Goal: Task Accomplishment & Management: Manage account settings

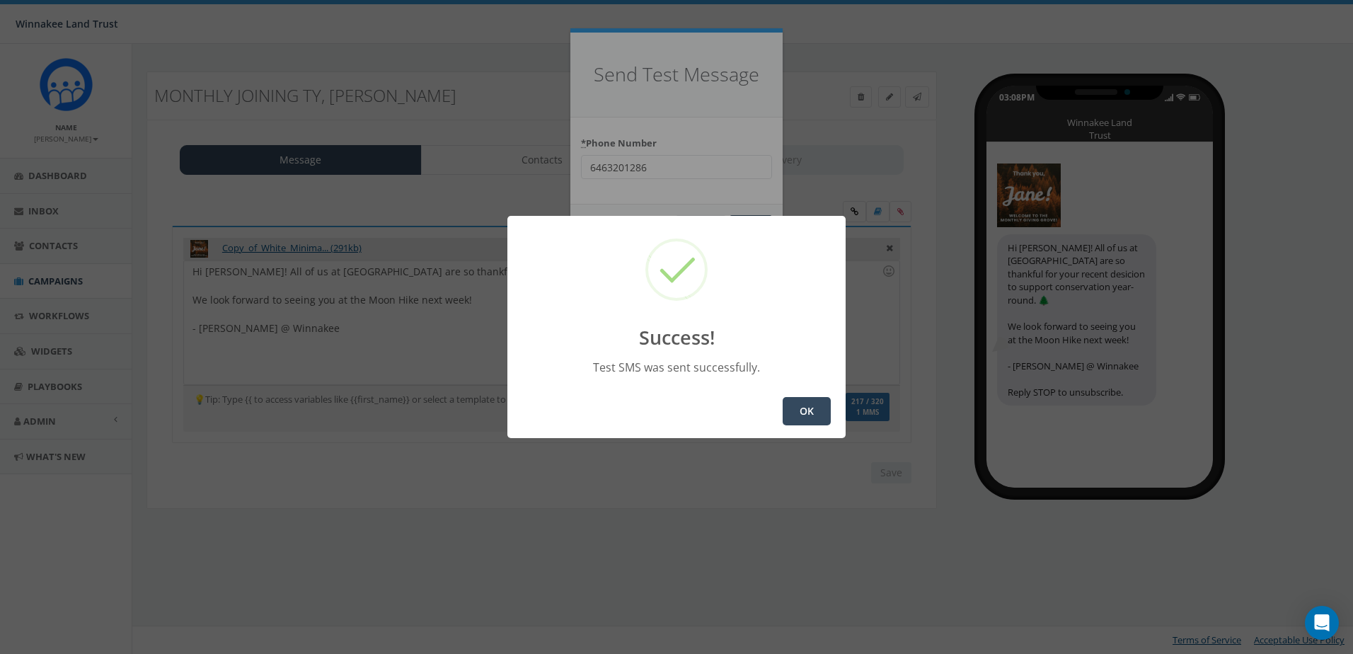
click at [803, 403] on button "OK" at bounding box center [806, 411] width 48 height 28
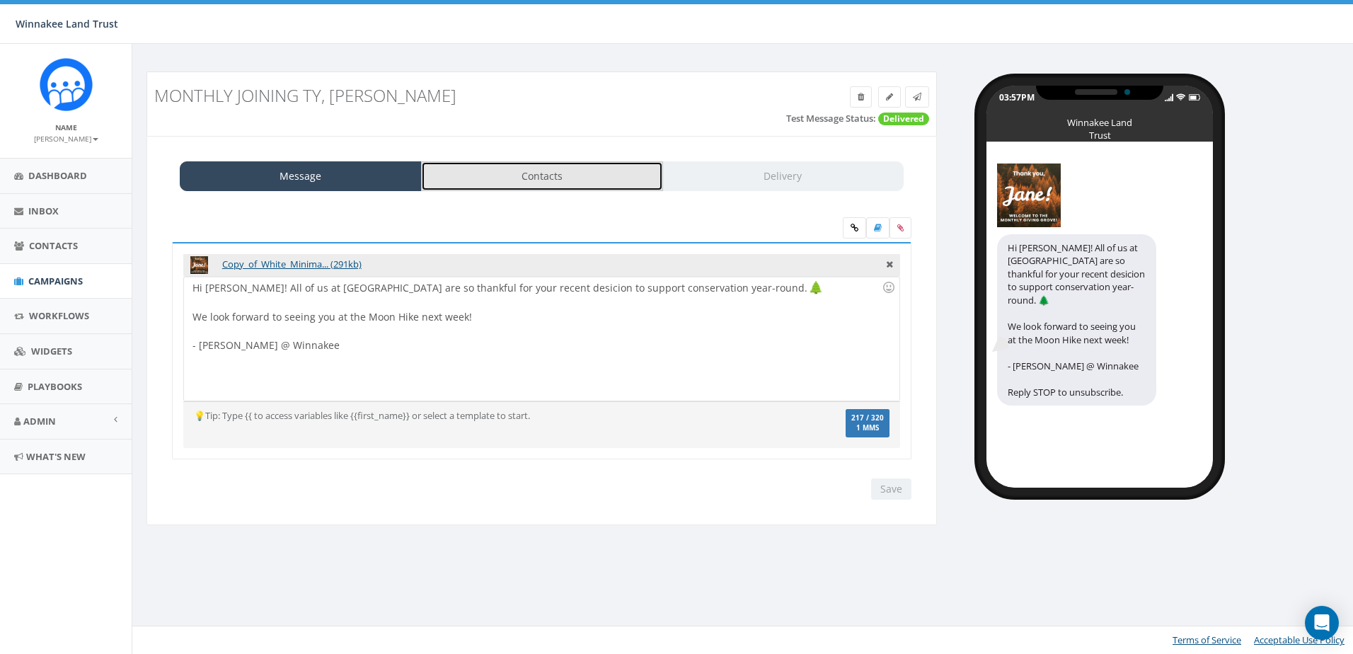
click at [528, 176] on link "Contacts" at bounding box center [542, 176] width 242 height 30
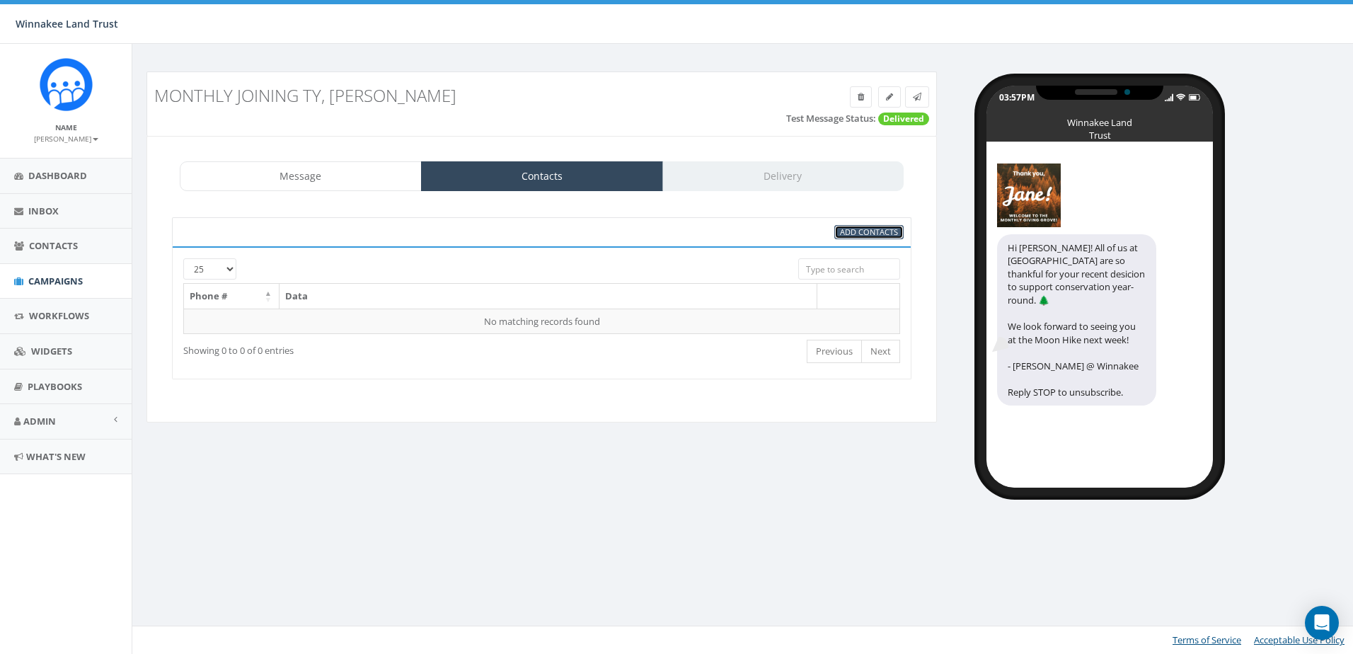
click at [899, 233] on link "Add Contacts" at bounding box center [868, 232] width 69 height 15
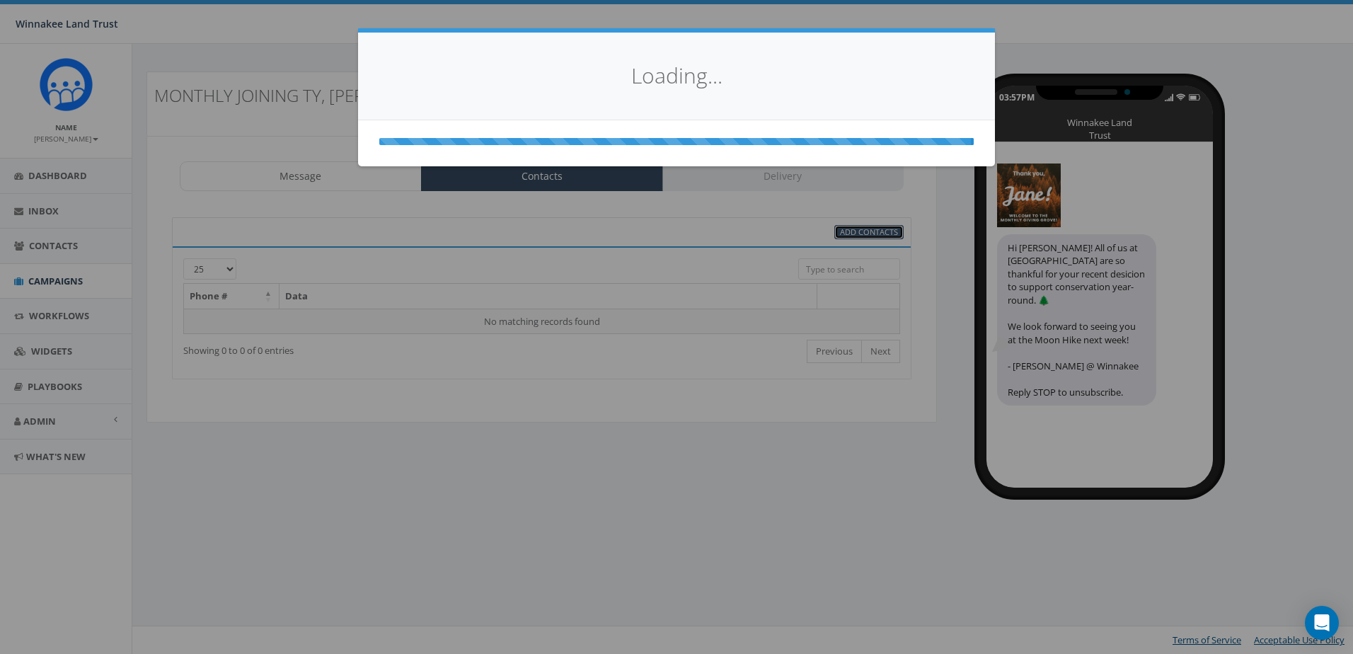
select select
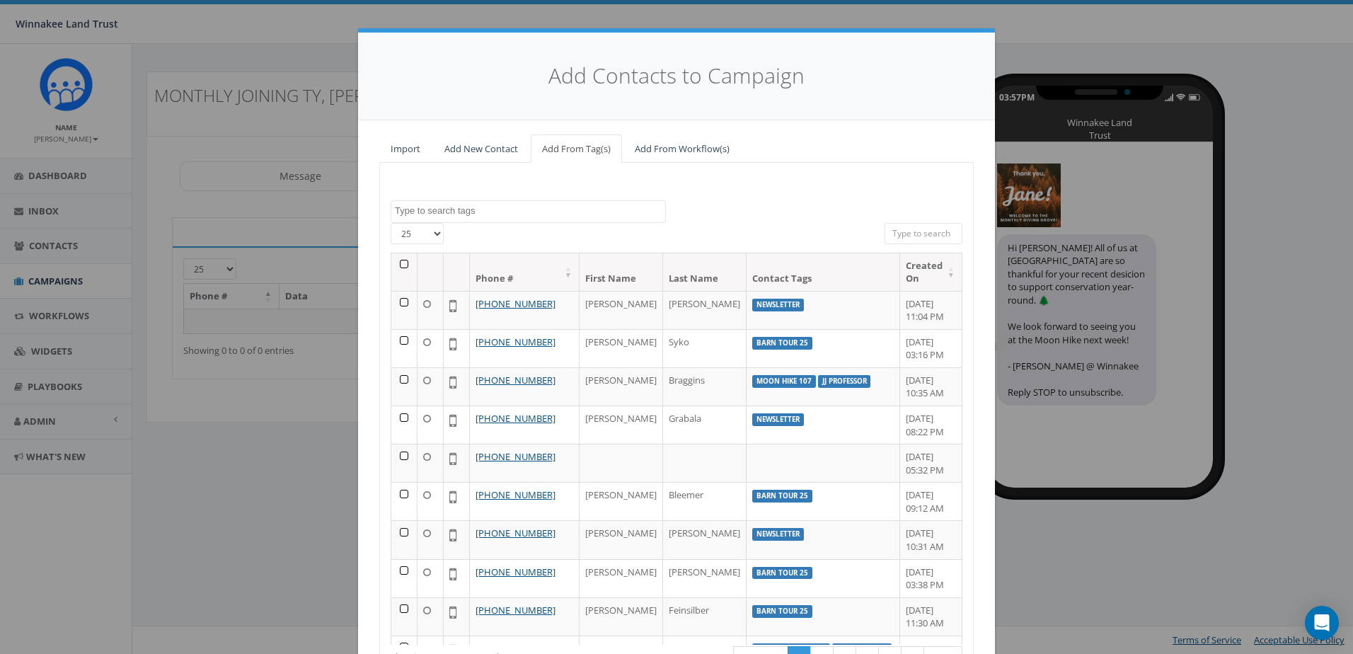
click at [910, 233] on input "search" at bounding box center [923, 233] width 78 height 21
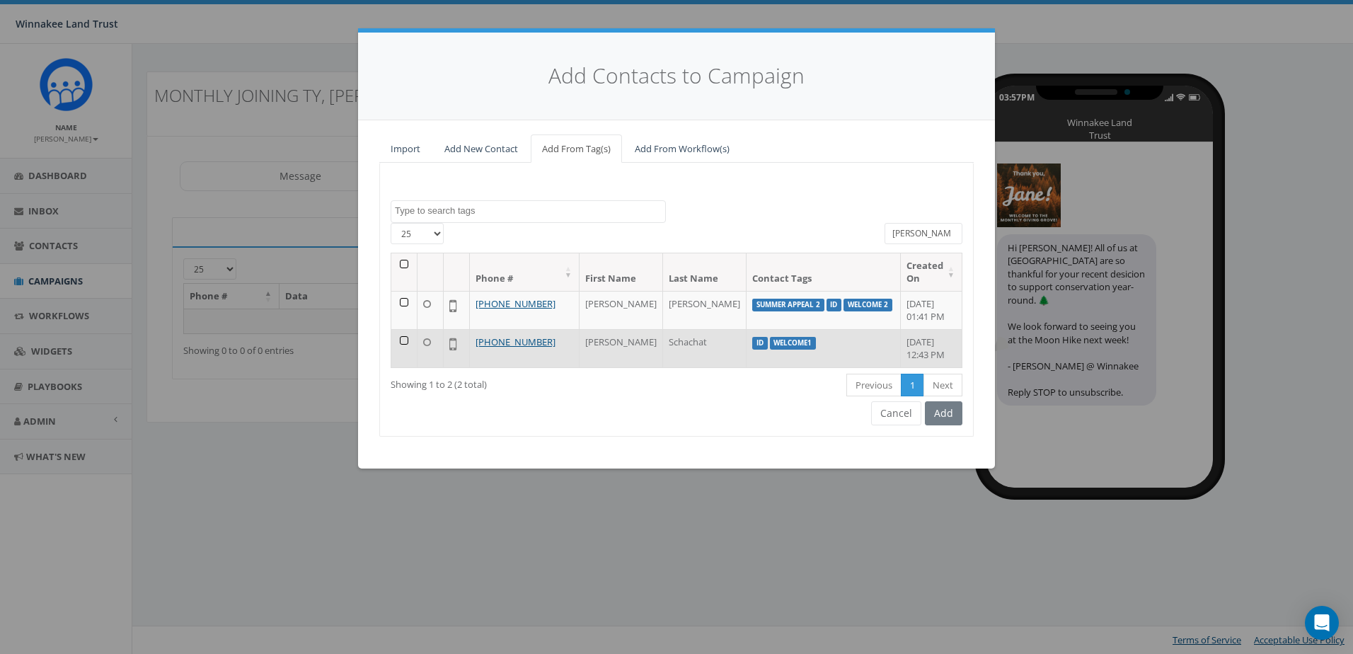
type input "jane"
click at [403, 342] on td at bounding box center [404, 348] width 26 height 38
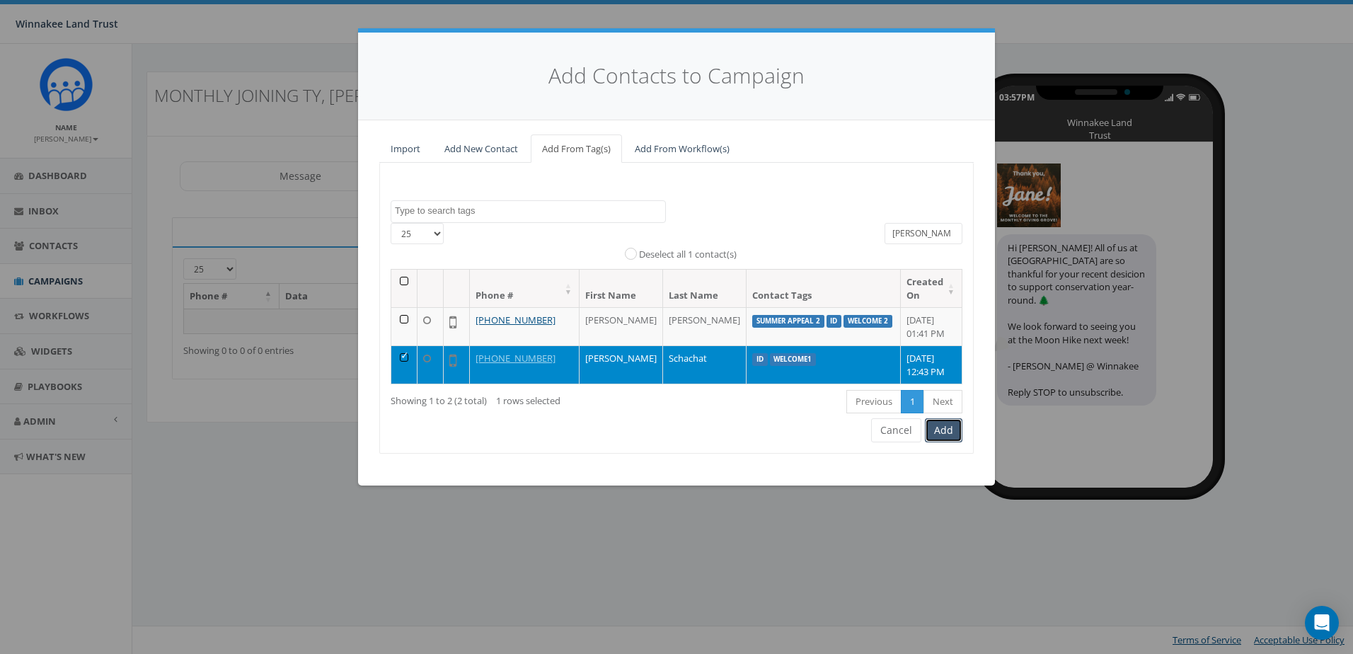
click at [950, 436] on button "Add" at bounding box center [943, 430] width 37 height 24
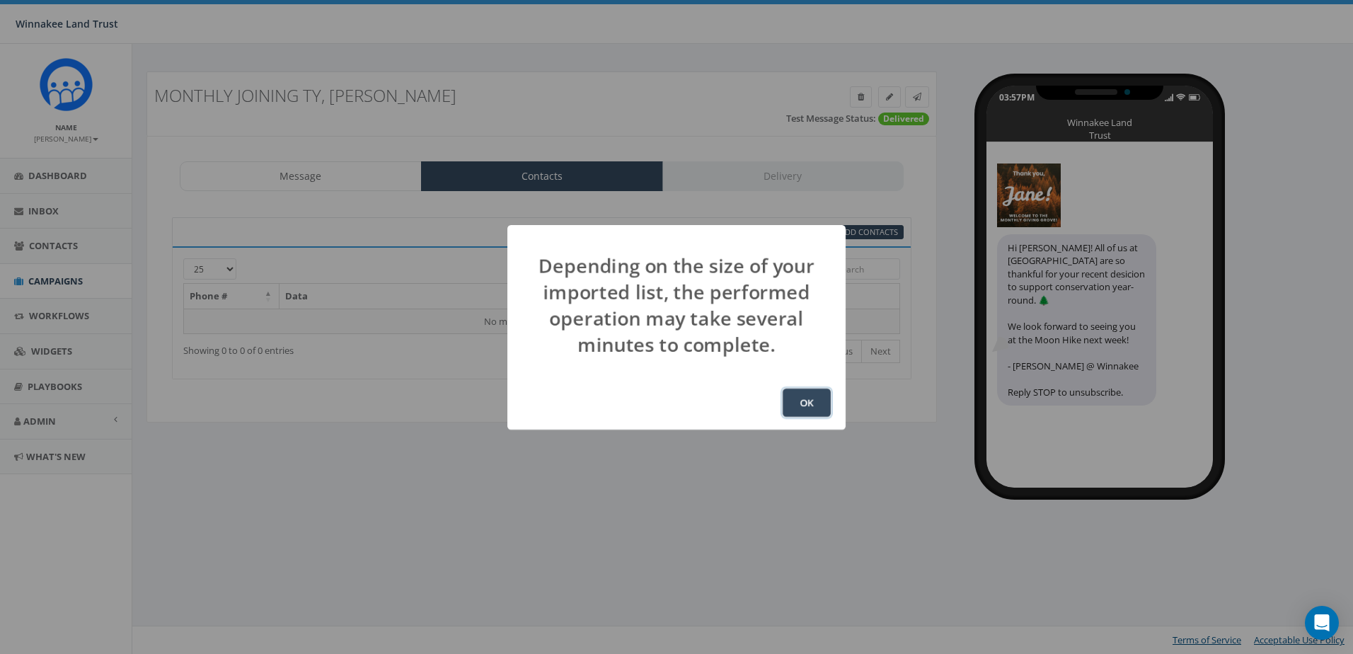
click at [804, 403] on button "OK" at bounding box center [806, 402] width 48 height 28
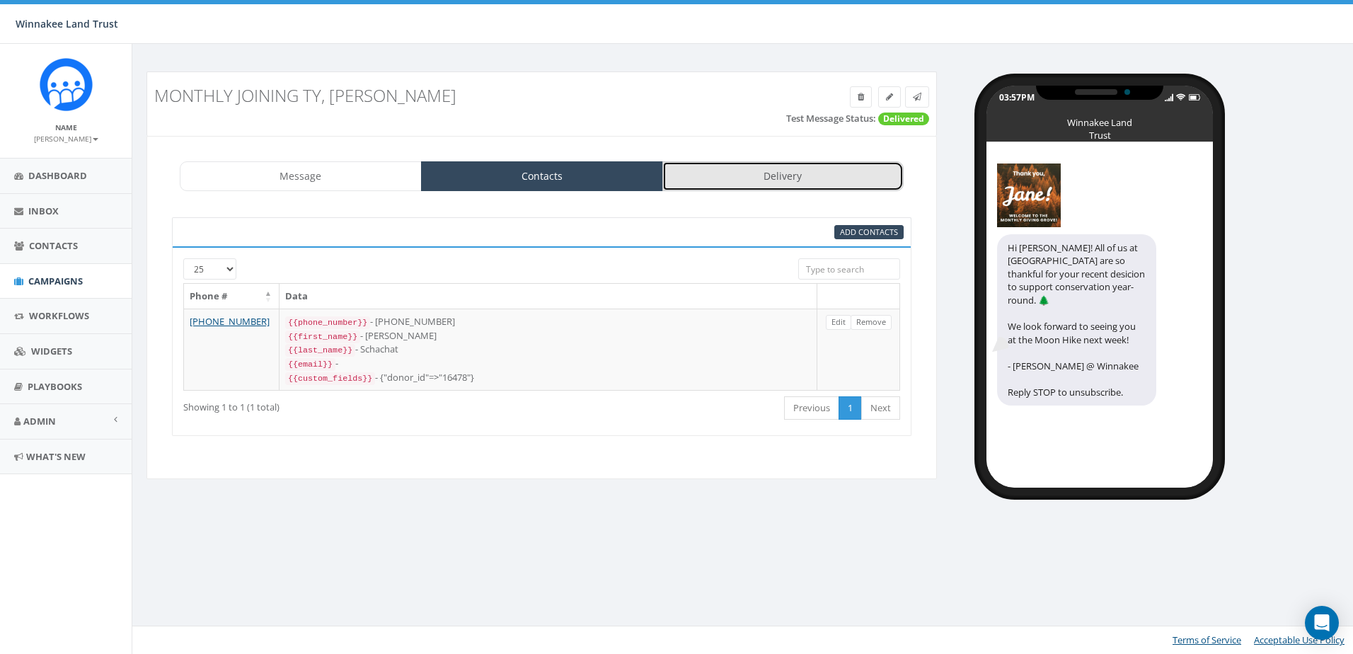
click at [735, 187] on link "Delivery" at bounding box center [783, 176] width 242 height 30
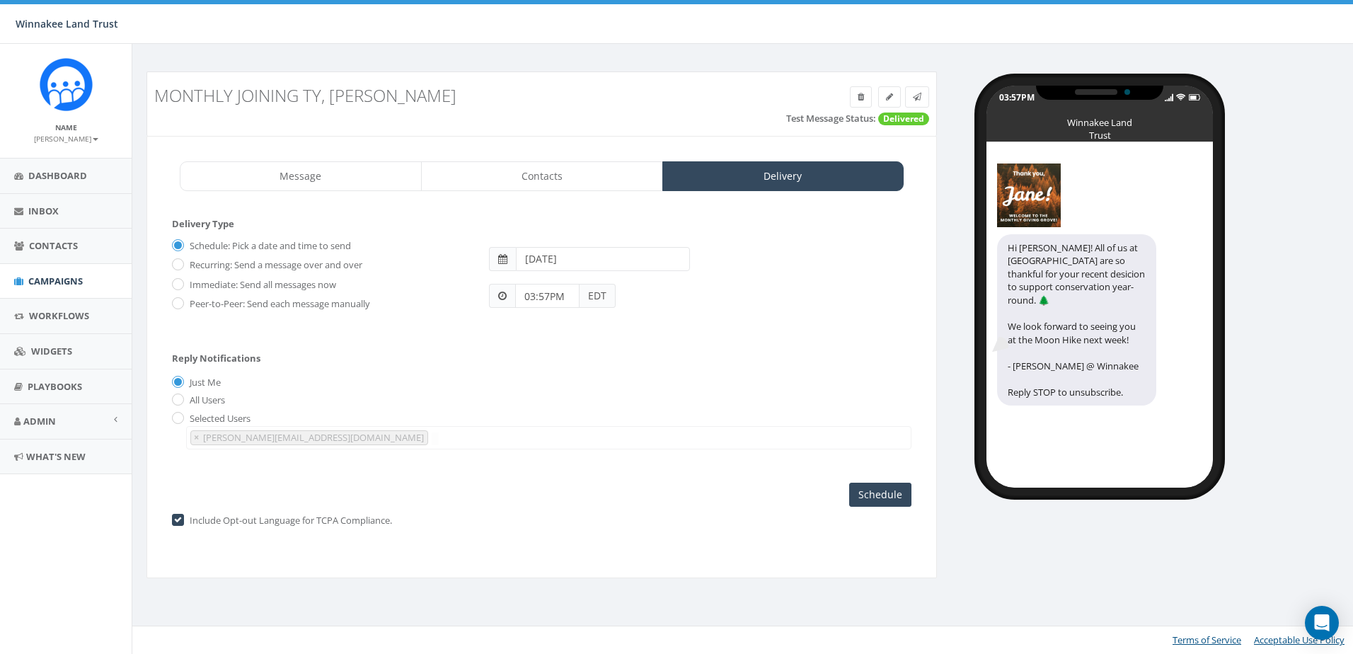
click at [187, 265] on label "Recurring: Send a message over and over" at bounding box center [274, 265] width 176 height 14
click at [181, 265] on input "Recurring: Send a message over and over" at bounding box center [176, 265] width 9 height 9
radio input "true"
click at [221, 284] on label "Immediate: Send all messages now" at bounding box center [261, 285] width 150 height 14
click at [181, 284] on input "Immediate: Send all messages now" at bounding box center [176, 284] width 9 height 9
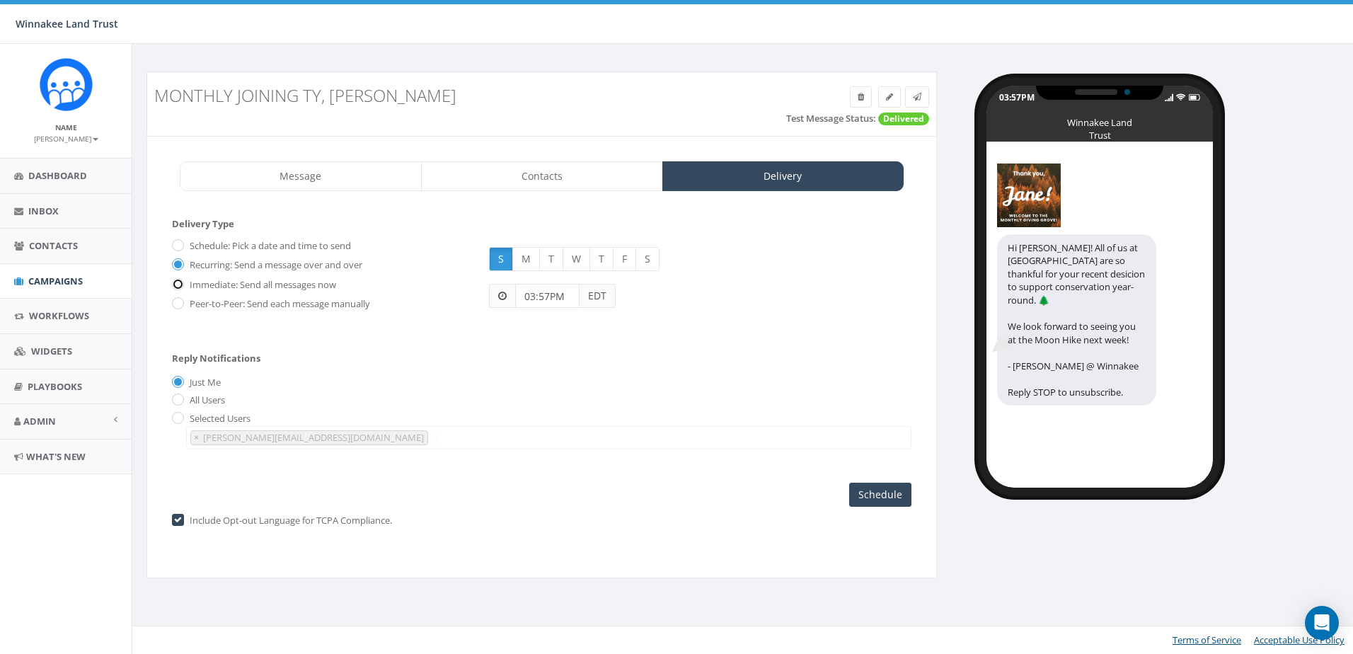
radio input "true"
click at [260, 306] on label "Peer-to-Peer: Send each message manually" at bounding box center [278, 304] width 184 height 14
click at [181, 306] on input "Peer-to-Peer: Send each message manually" at bounding box center [176, 304] width 9 height 9
radio input "true"
click at [876, 493] on input "Launch Campaign" at bounding box center [859, 494] width 104 height 24
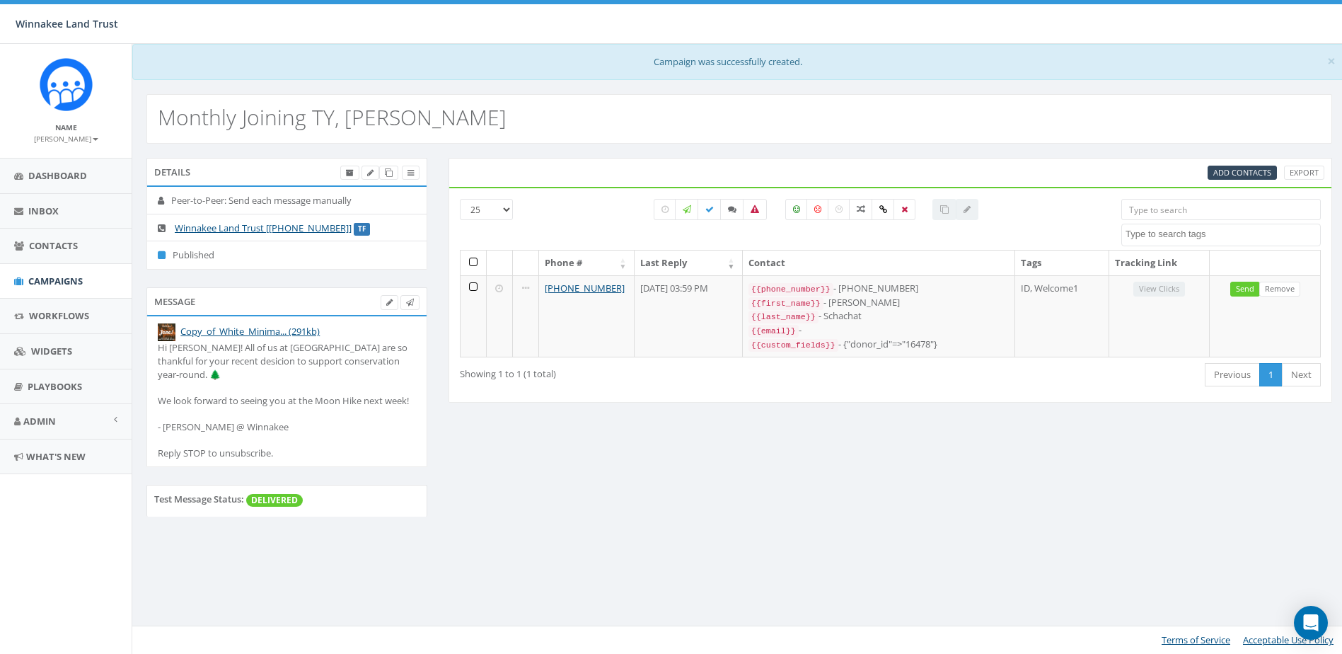
select select
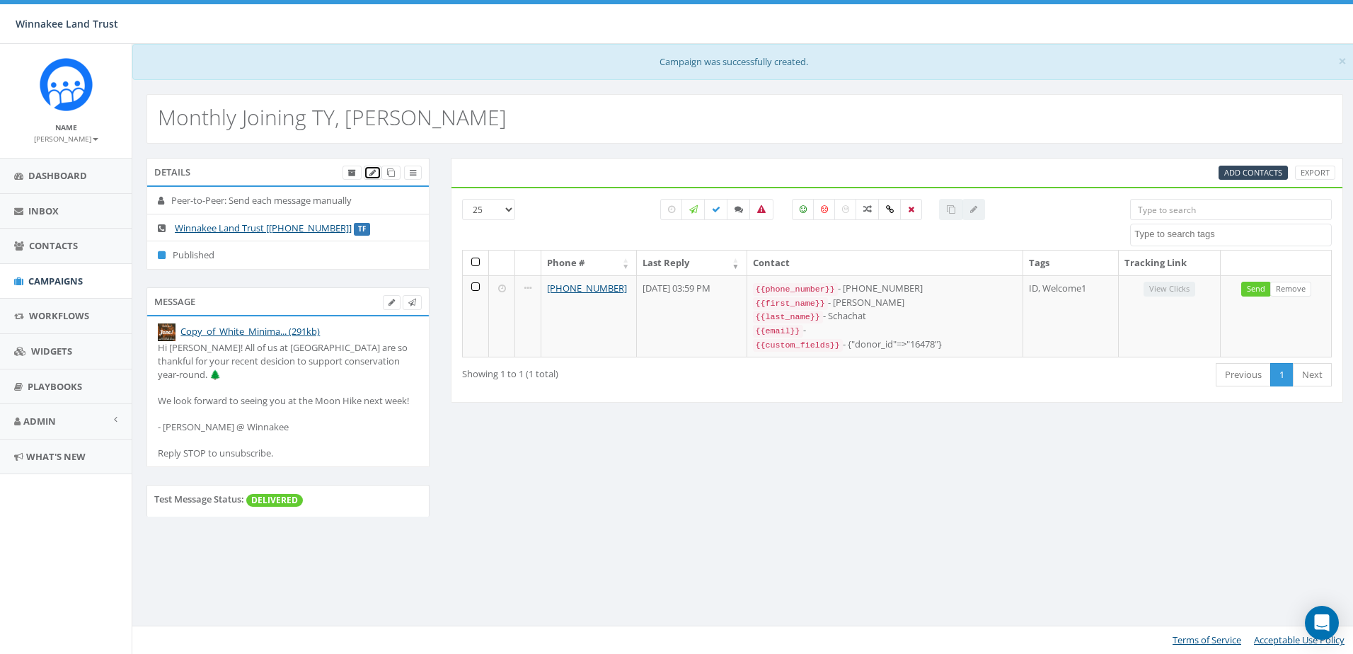
click at [371, 175] on icon at bounding box center [372, 173] width 6 height 8
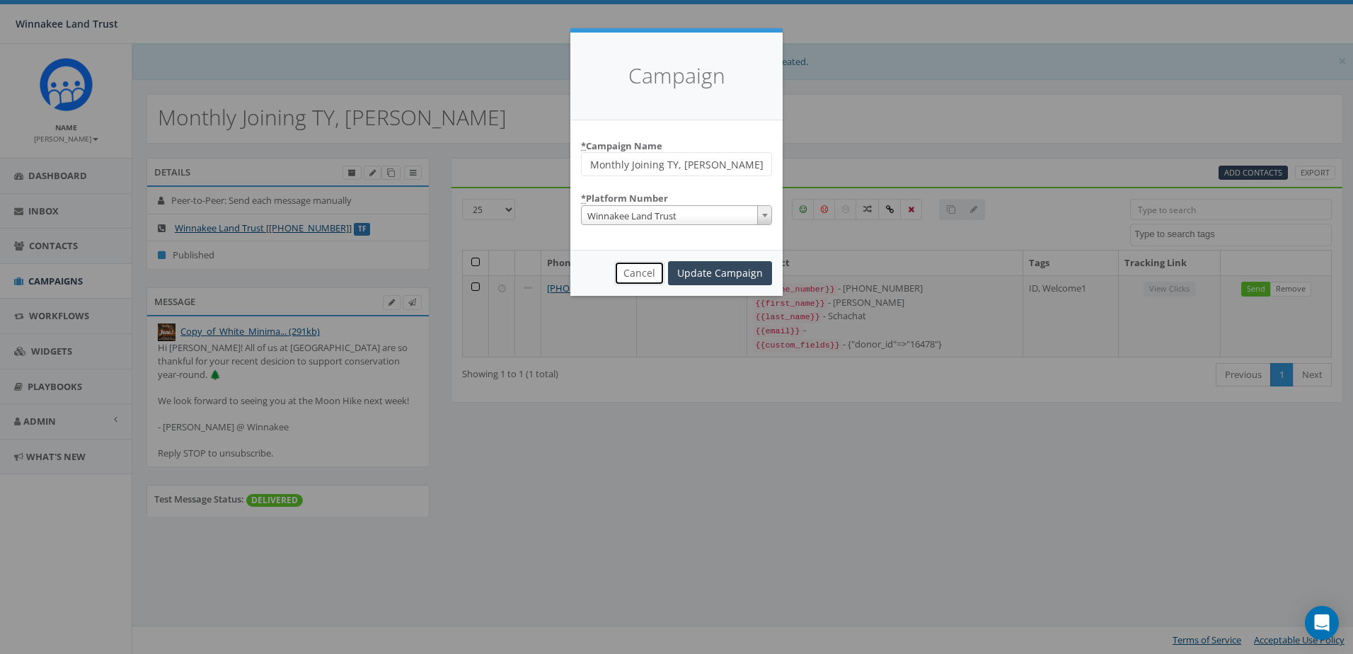
click at [647, 271] on button "Cancel" at bounding box center [639, 273] width 50 height 24
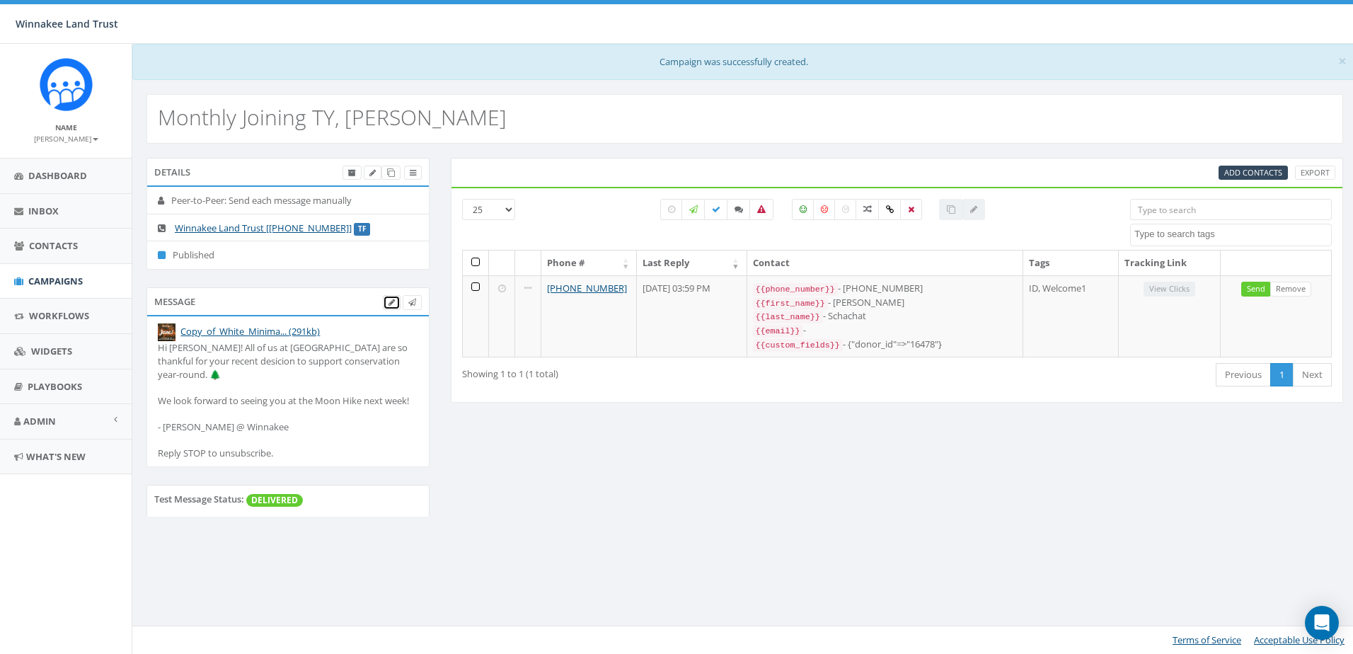
click at [390, 304] on icon at bounding box center [391, 303] width 6 height 8
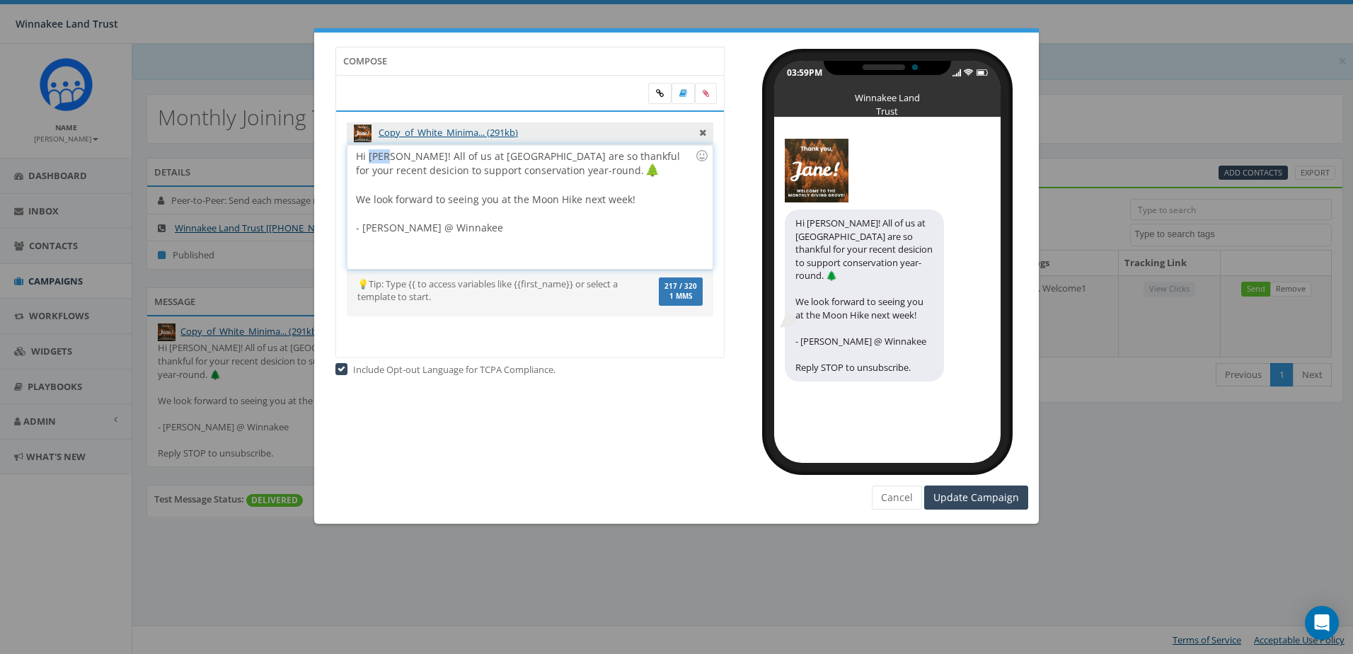
drag, startPoint x: 388, startPoint y: 156, endPoint x: 369, endPoint y: 158, distance: 18.5
click at [369, 158] on div "Hi Jane! All of us at Winnakee are so thankful for your recent desicion to supp…" at bounding box center [529, 207] width 364 height 124
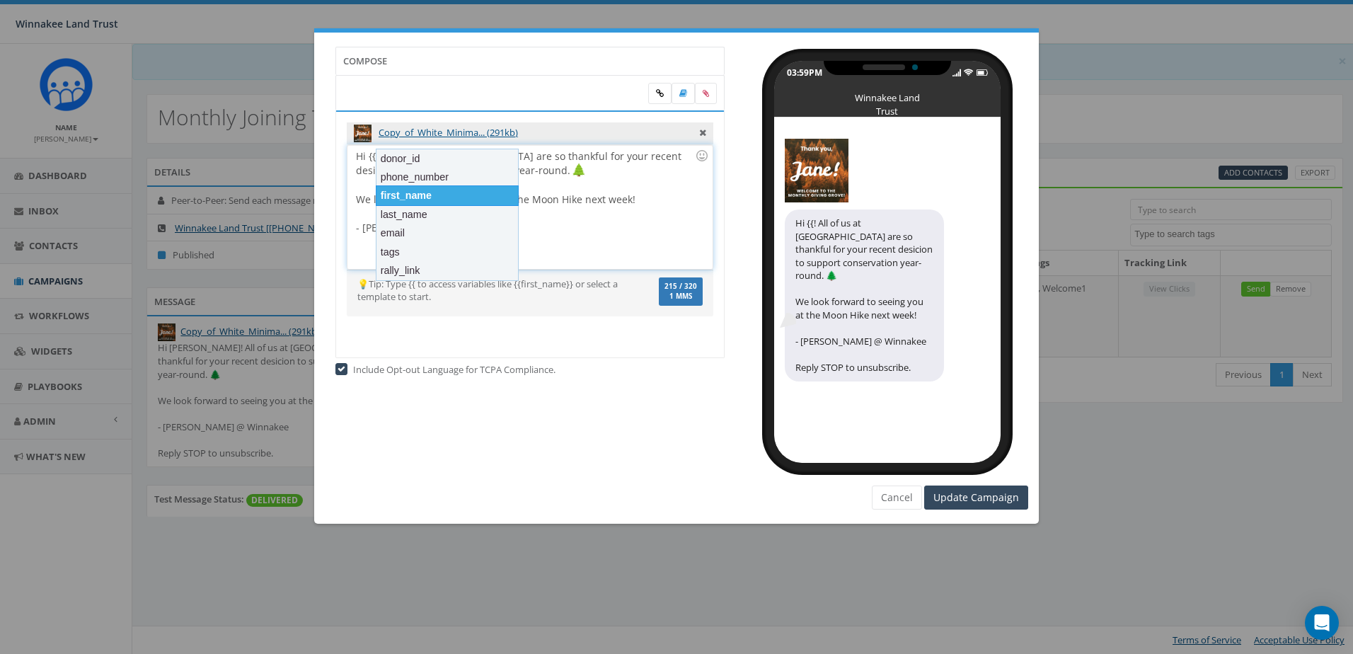
click at [388, 192] on div "first_name" at bounding box center [447, 195] width 143 height 20
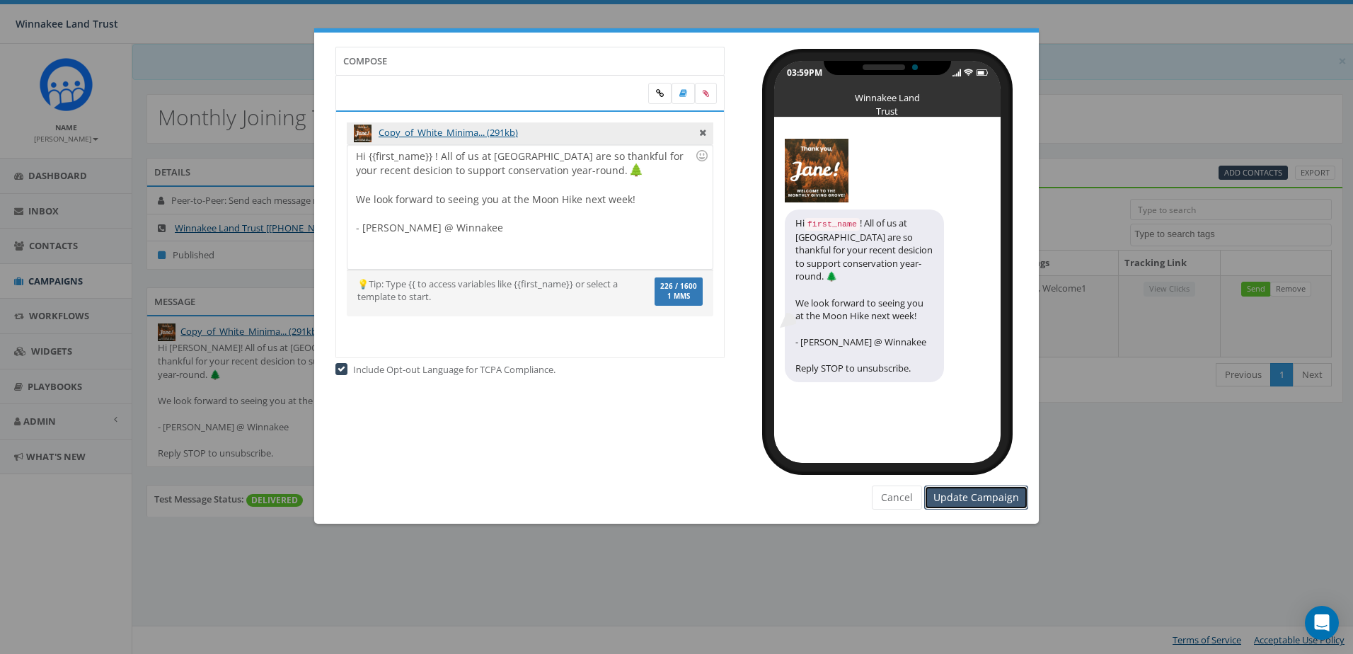
click at [965, 497] on input "Update Campaign" at bounding box center [976, 497] width 104 height 24
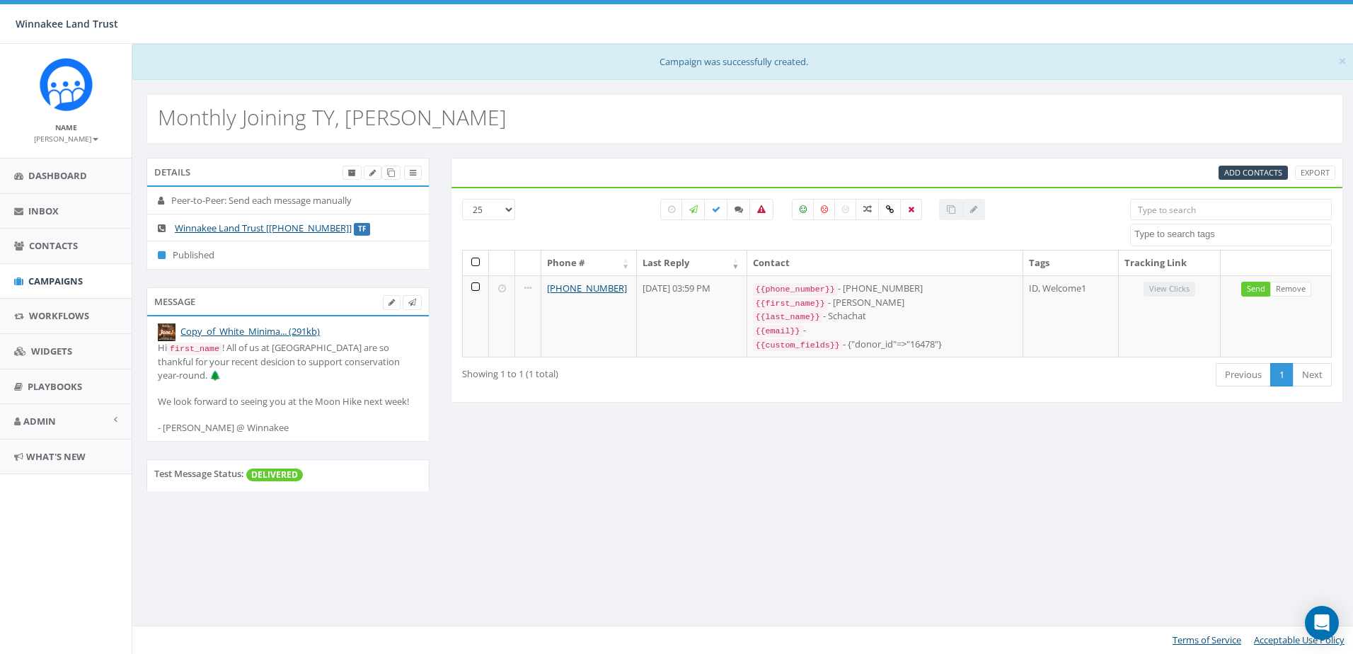
select select
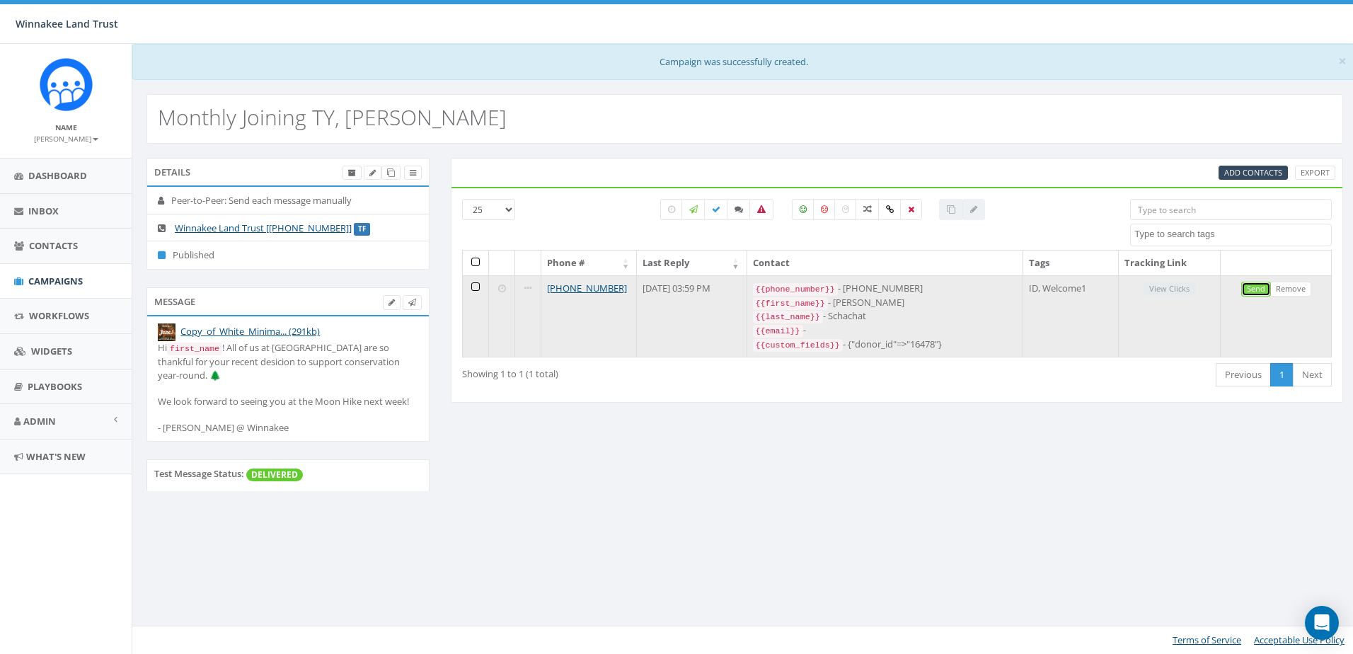
click at [1261, 289] on link "Send" at bounding box center [1256, 289] width 30 height 15
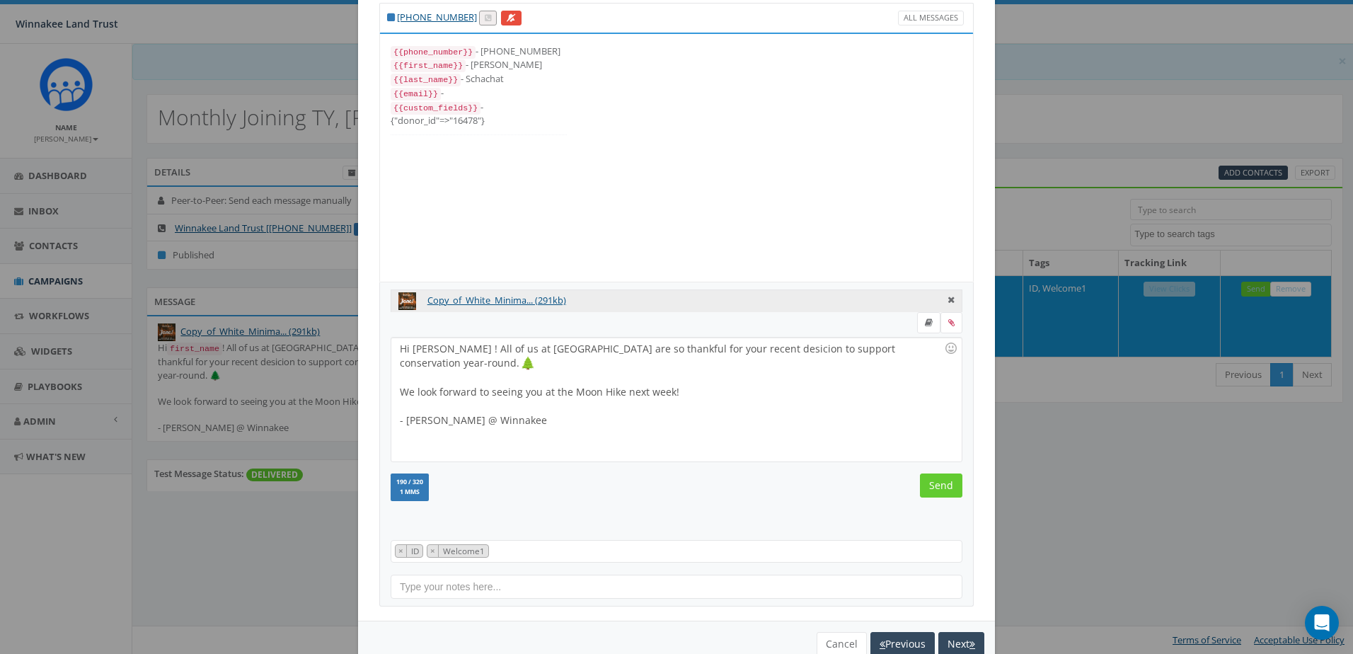
scroll to position [78, 0]
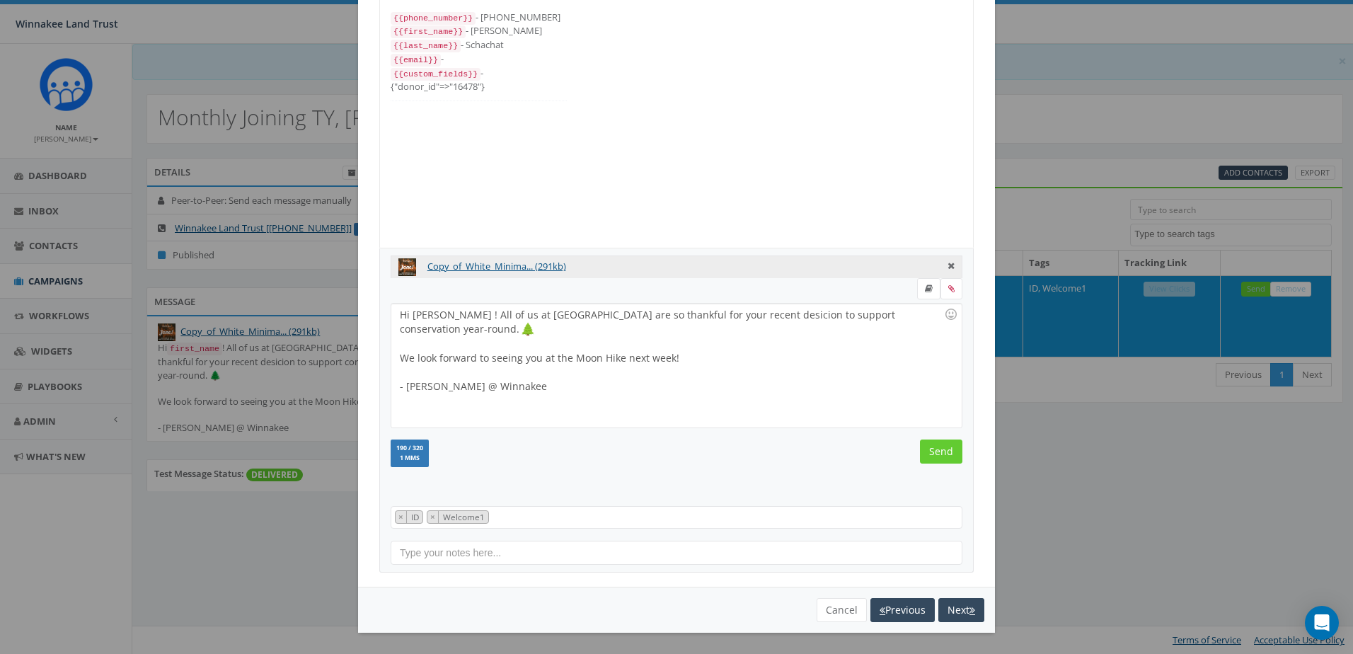
click at [429, 317] on div "Hi [PERSON_NAME] ! All of us at [GEOGRAPHIC_DATA] are so thankful for your rece…" at bounding box center [675, 365] width 569 height 124
click at [937, 457] on input "Send" at bounding box center [941, 451] width 42 height 24
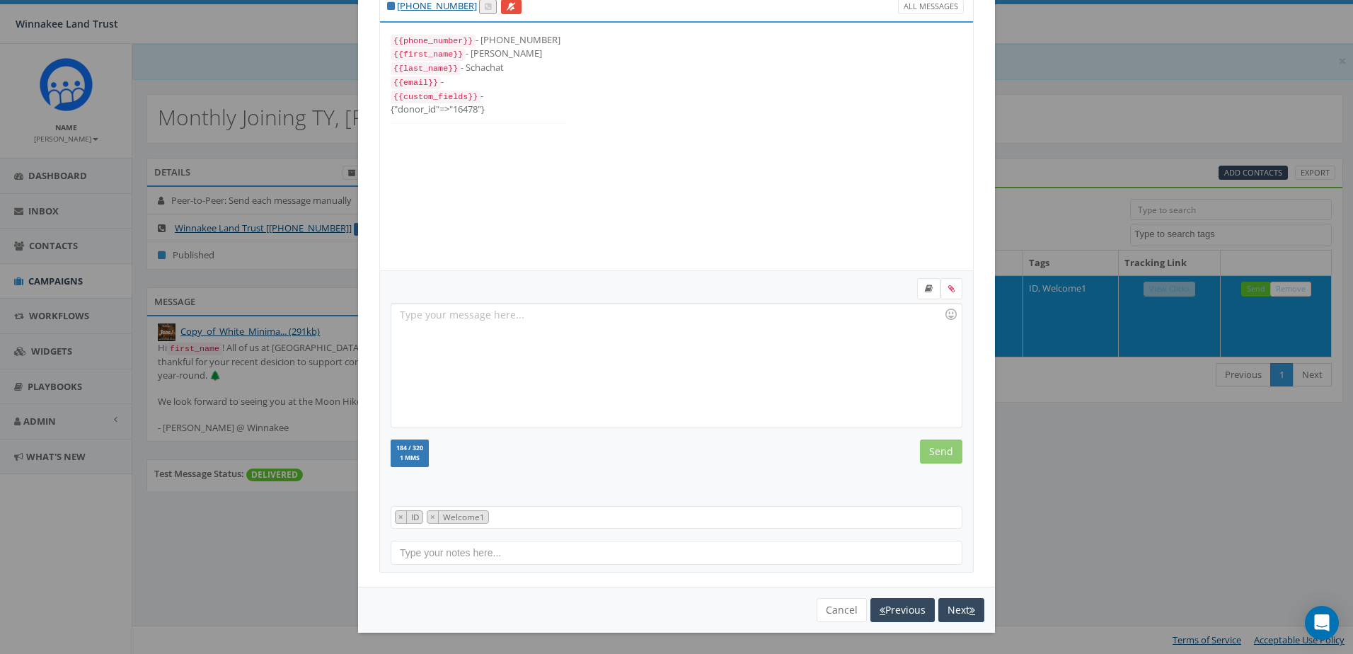
scroll to position [55, 0]
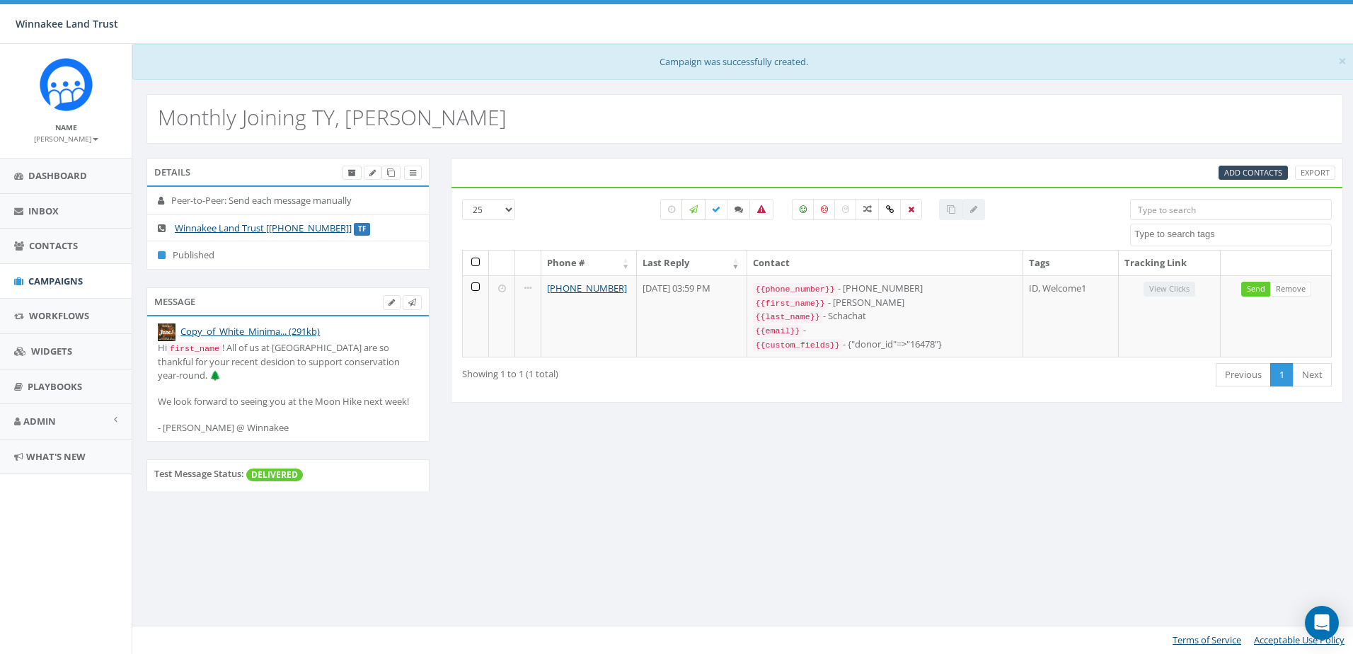
click at [698, 212] on label at bounding box center [693, 209] width 24 height 21
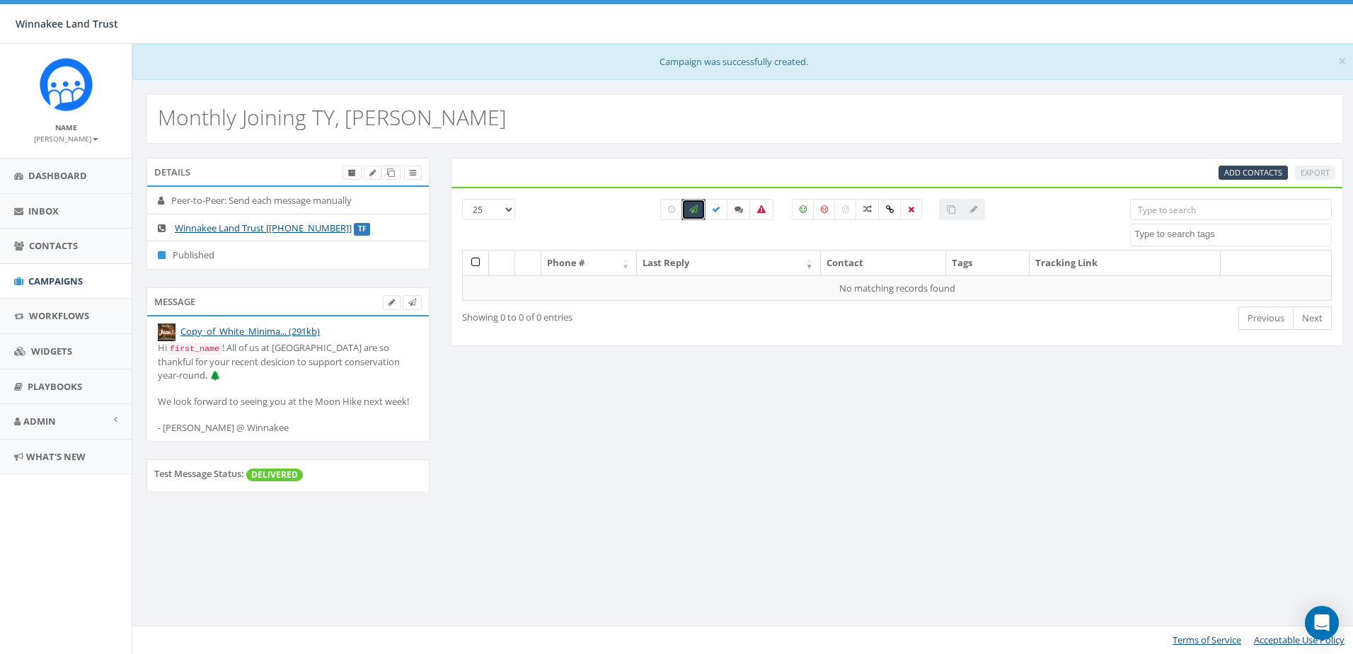
click at [698, 212] on label at bounding box center [693, 209] width 24 height 21
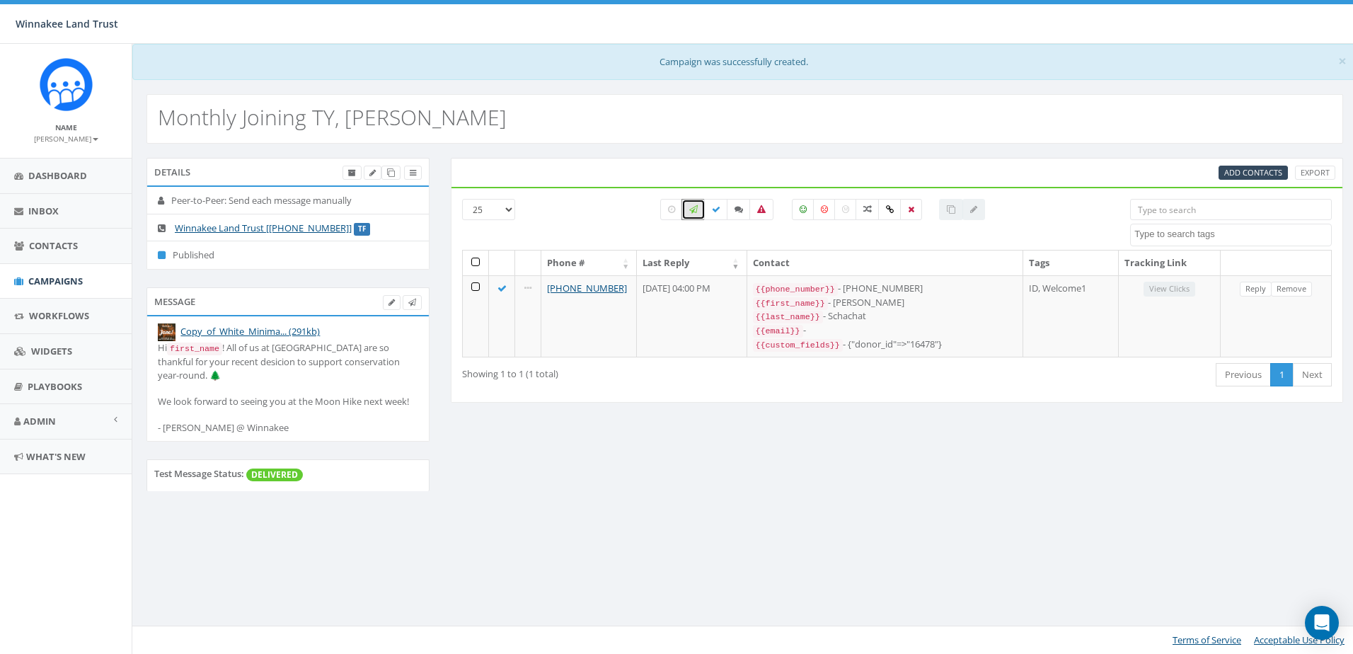
click at [932, 503] on div "Details Peer-to-Peer: Send each message manually Winnakee Land Trust [+1 833-77…" at bounding box center [744, 333] width 1224 height 379
click at [693, 215] on label at bounding box center [693, 209] width 24 height 21
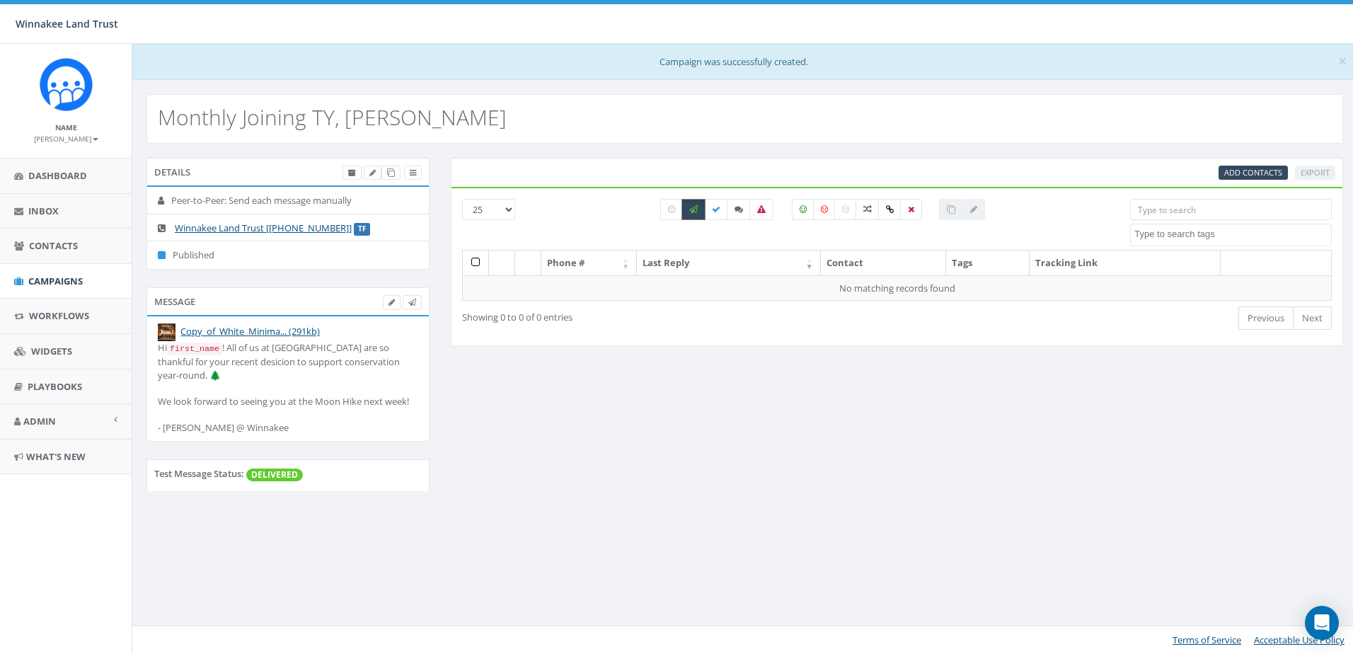
click at [693, 215] on label at bounding box center [693, 209] width 24 height 21
checkbox input "false"
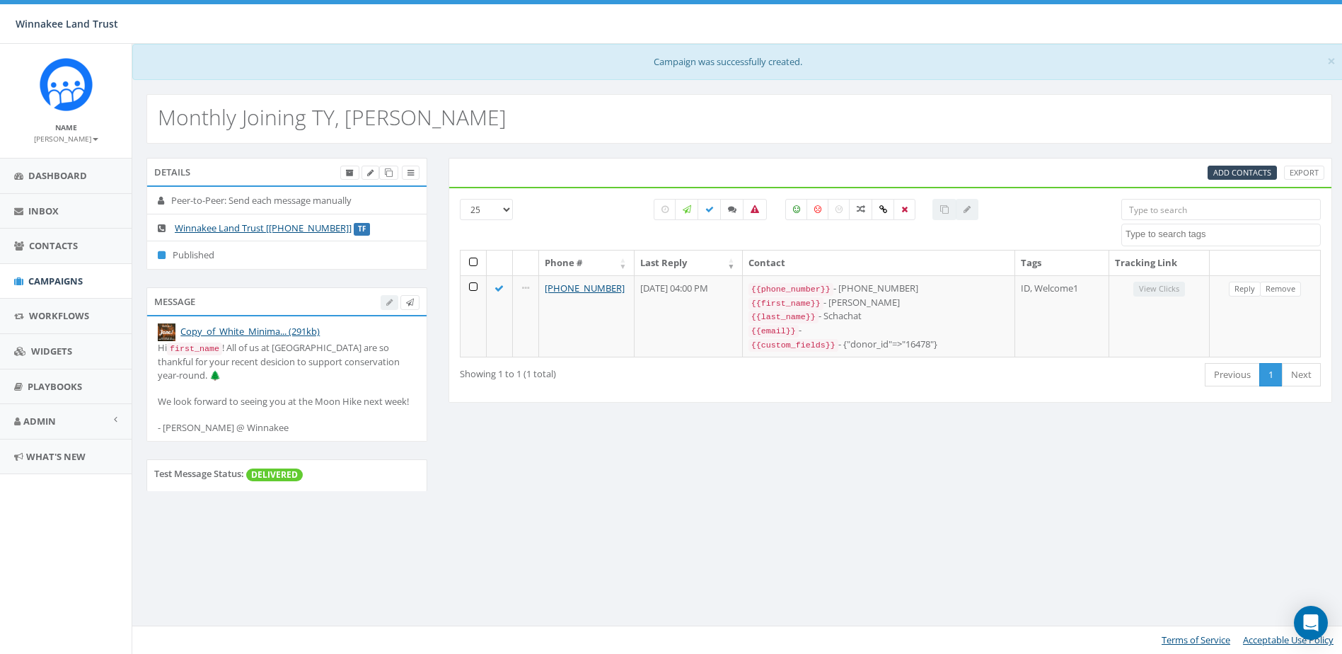
select select
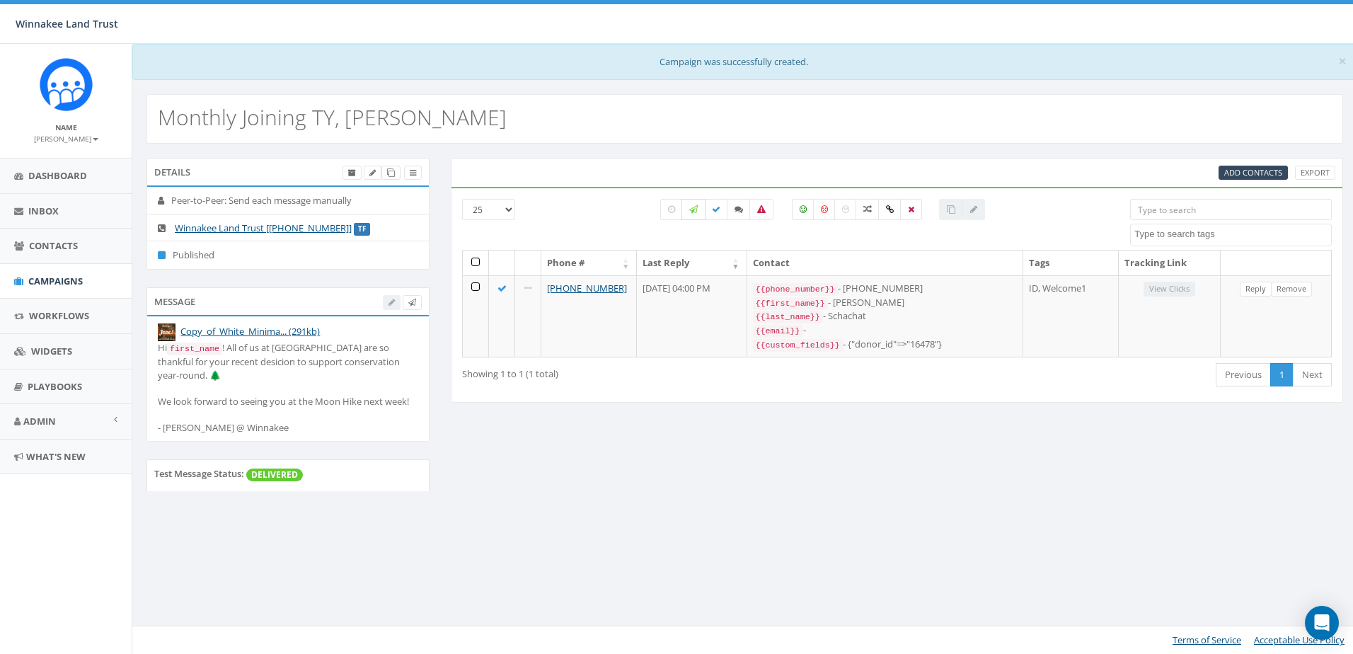
click at [695, 209] on icon at bounding box center [693, 209] width 8 height 8
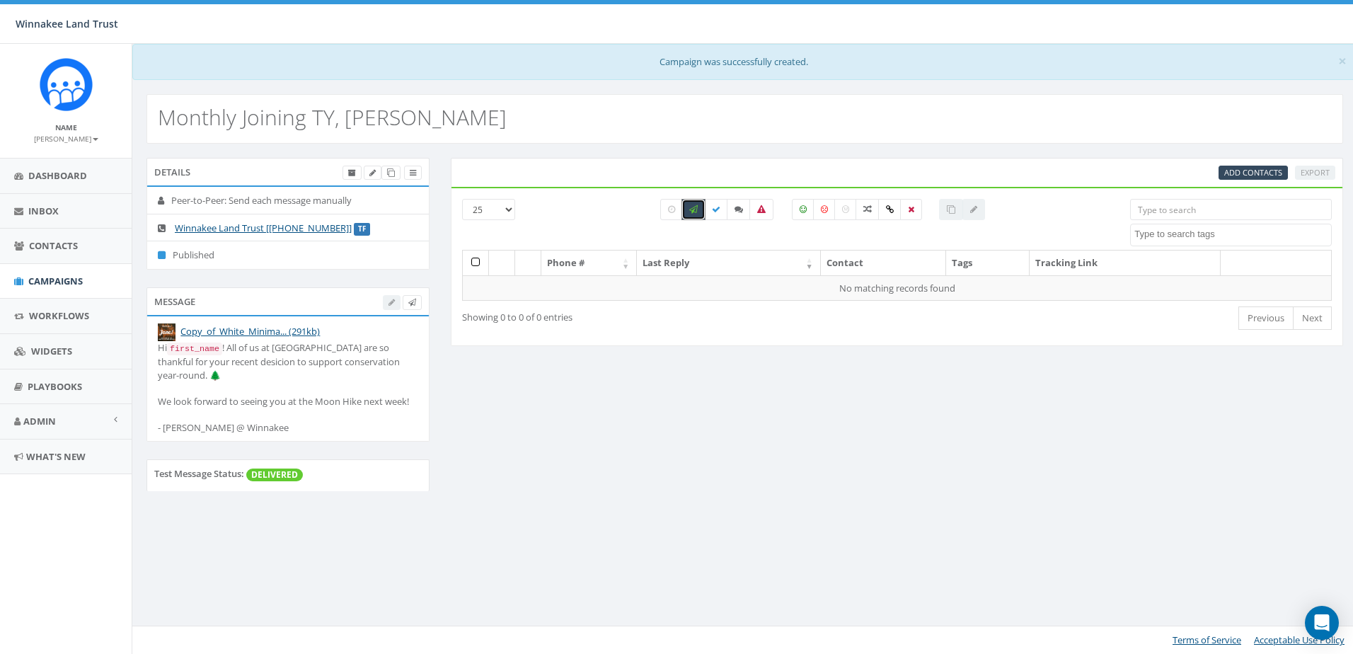
click at [695, 209] on icon at bounding box center [693, 209] width 8 height 8
checkbox input "false"
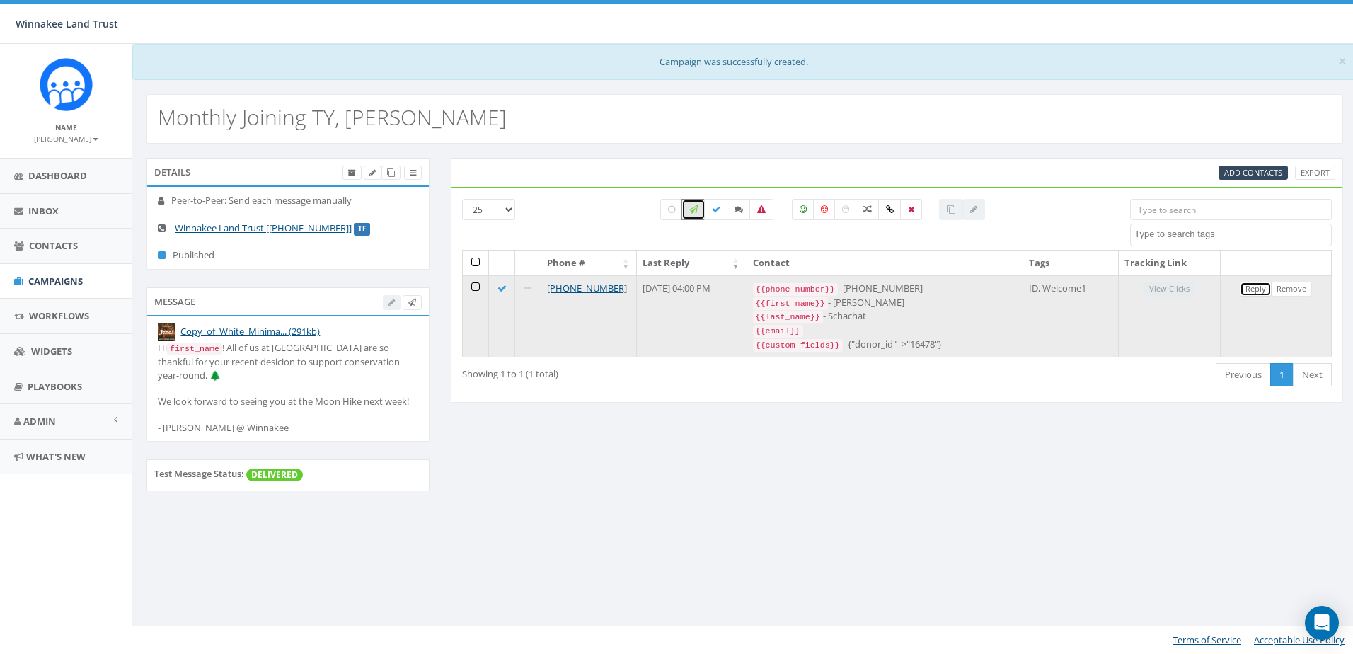
click at [1263, 293] on link "Reply" at bounding box center [1255, 289] width 32 height 15
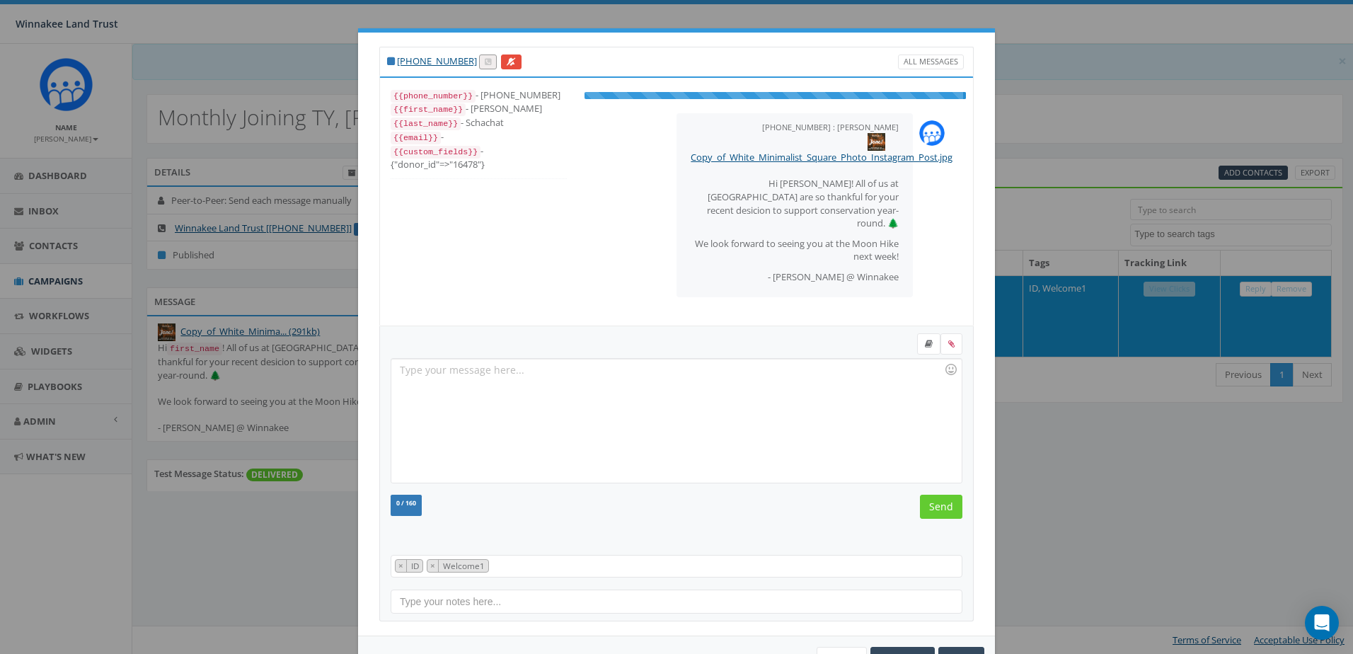
scroll to position [14, 0]
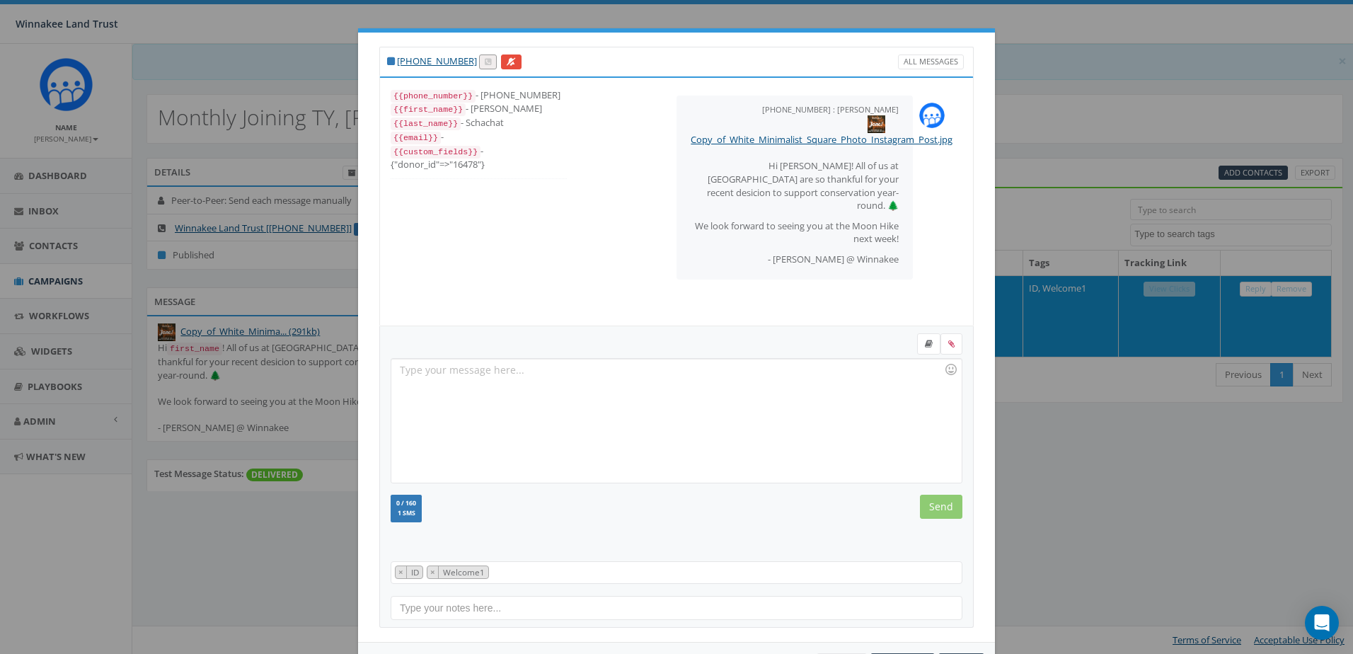
click at [1116, 474] on div "+1 917-838-0931 All Messages {{phone_number}} - +19178380931 {{first_name}} - J…" at bounding box center [676, 327] width 1353 height 654
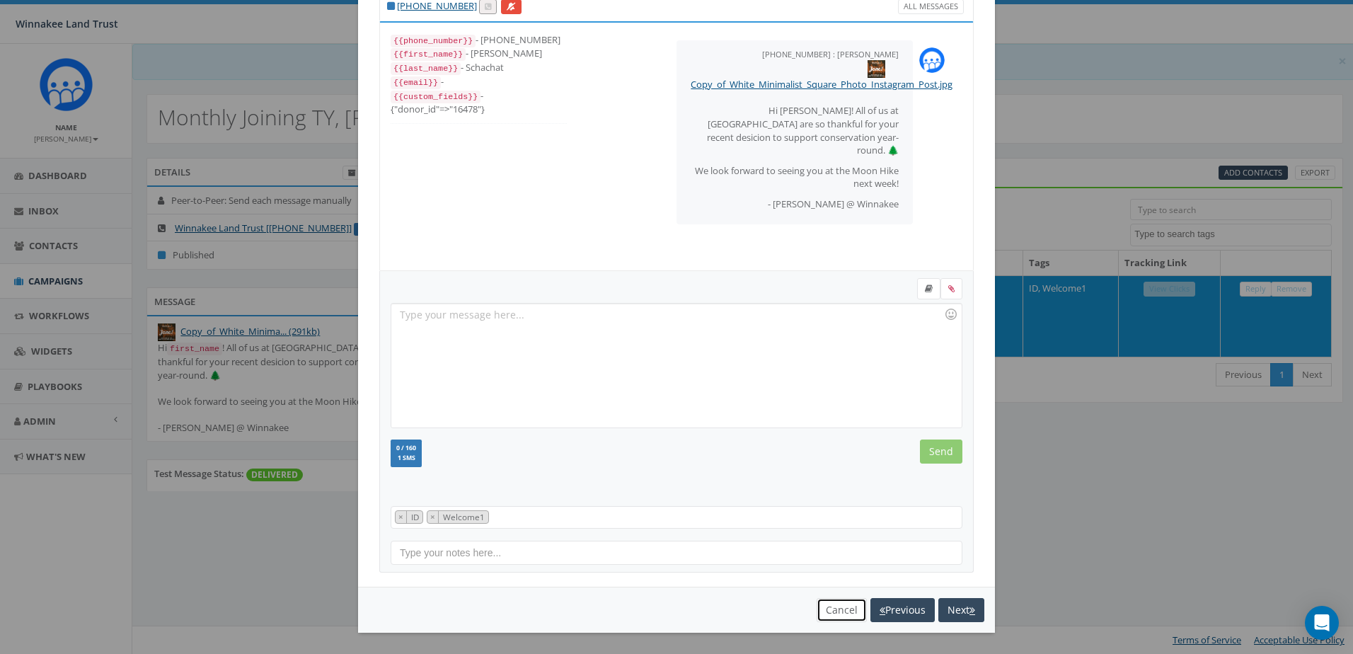
click at [829, 614] on button "Cancel" at bounding box center [841, 610] width 50 height 24
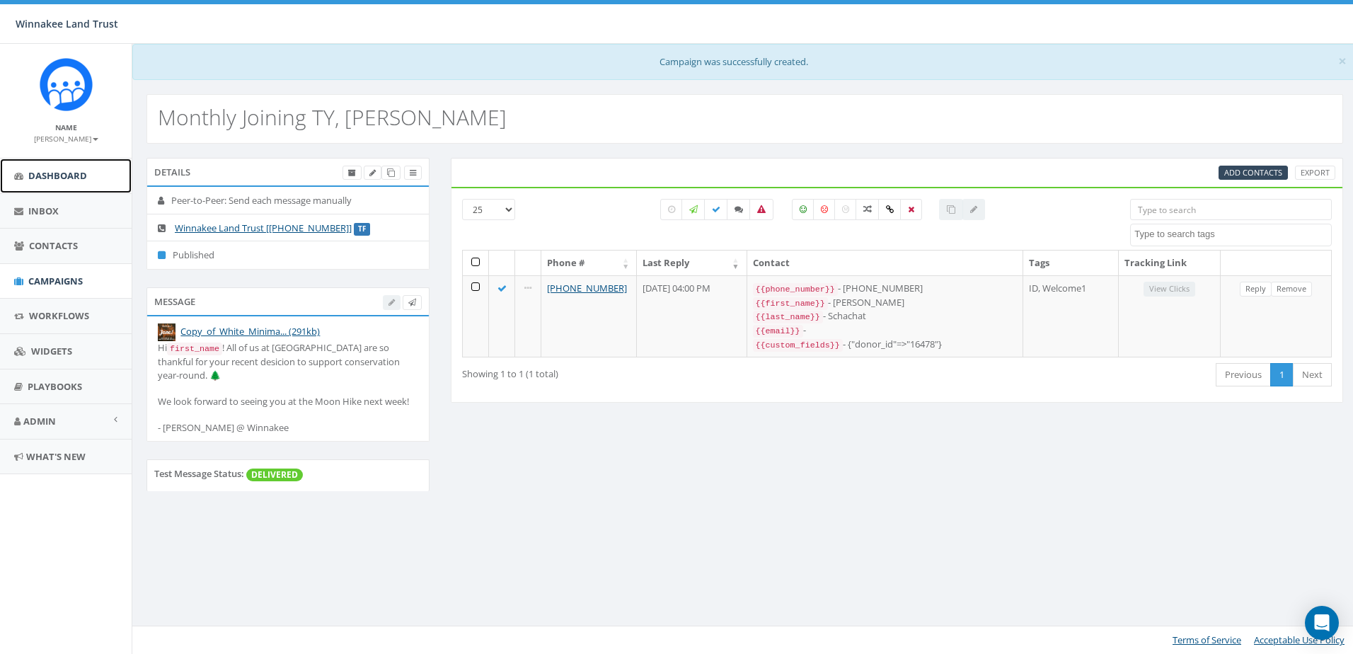
click at [49, 181] on span "Dashboard" at bounding box center [57, 175] width 59 height 13
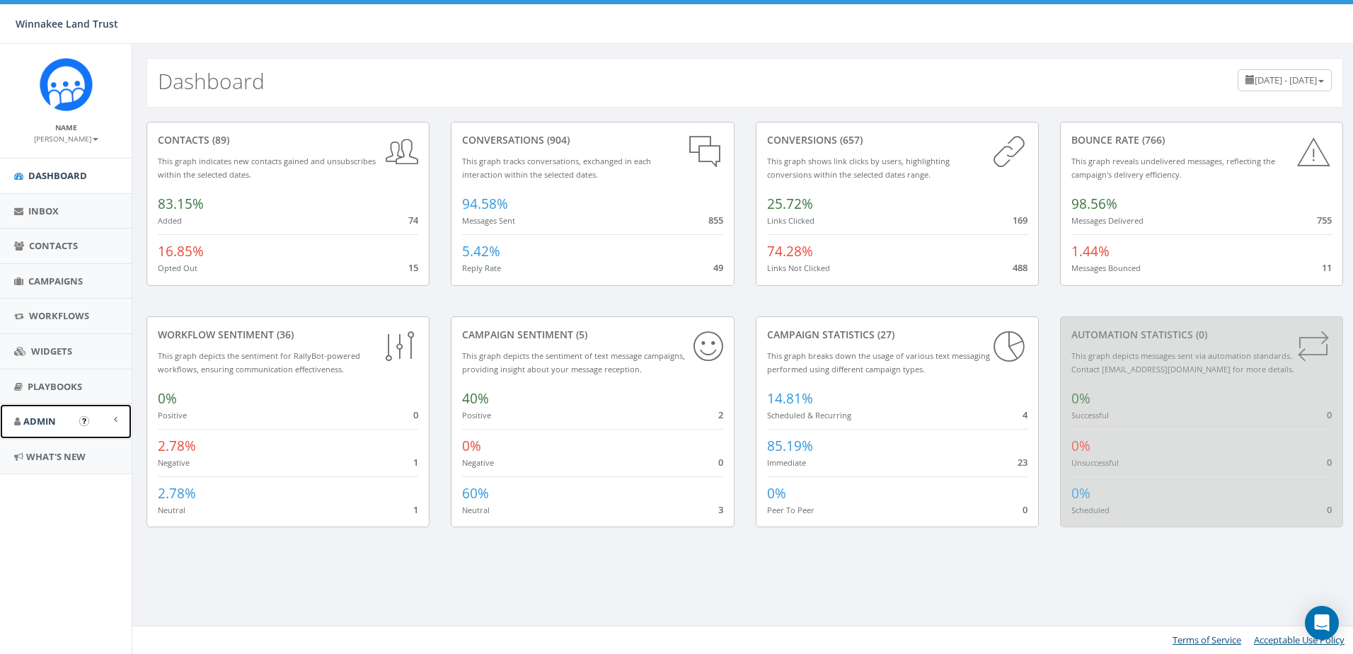
click at [59, 423] on link "Admin" at bounding box center [66, 421] width 132 height 35
